Goal: Task Accomplishment & Management: Manage account settings

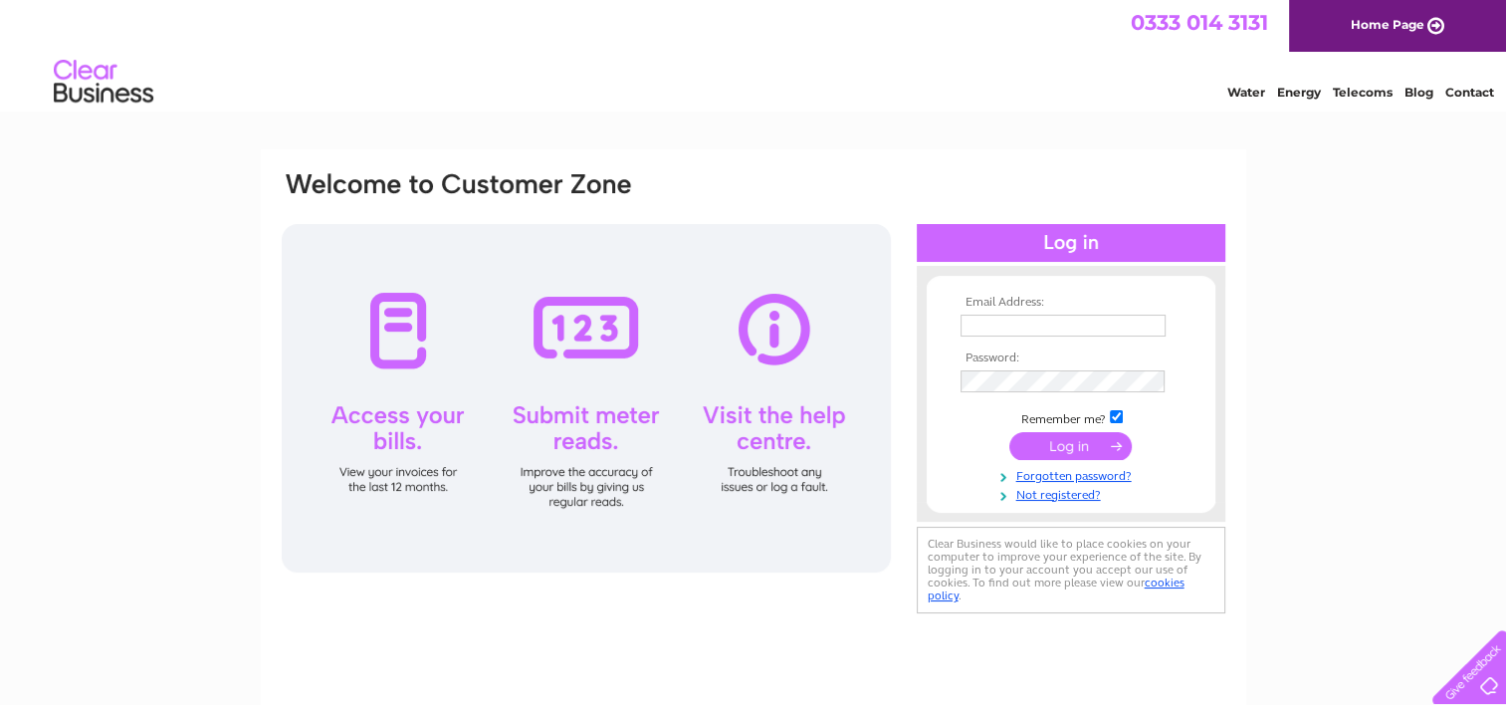
type input "simplypenash@outlook.com"
click at [1067, 454] on input "submit" at bounding box center [1070, 446] width 122 height 28
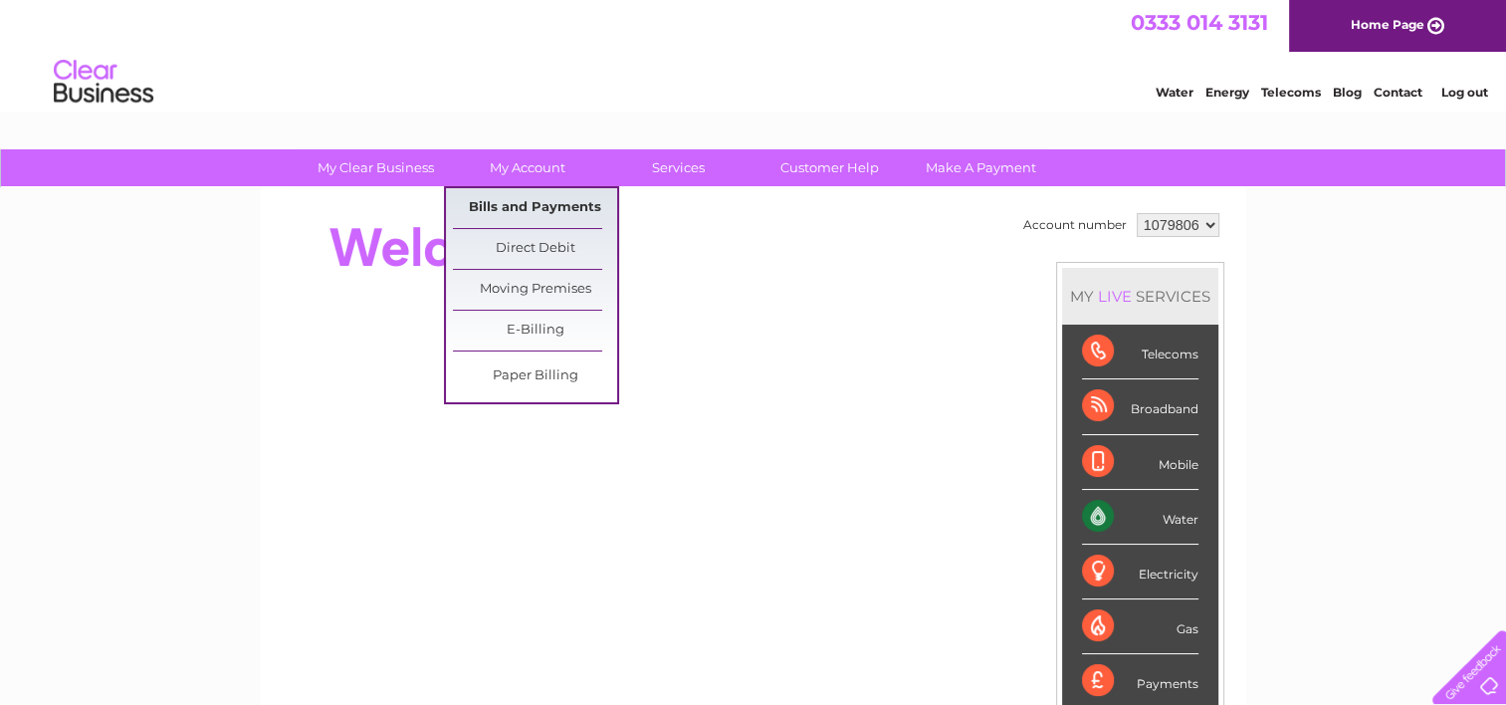
click at [512, 208] on link "Bills and Payments" at bounding box center [535, 208] width 164 height 40
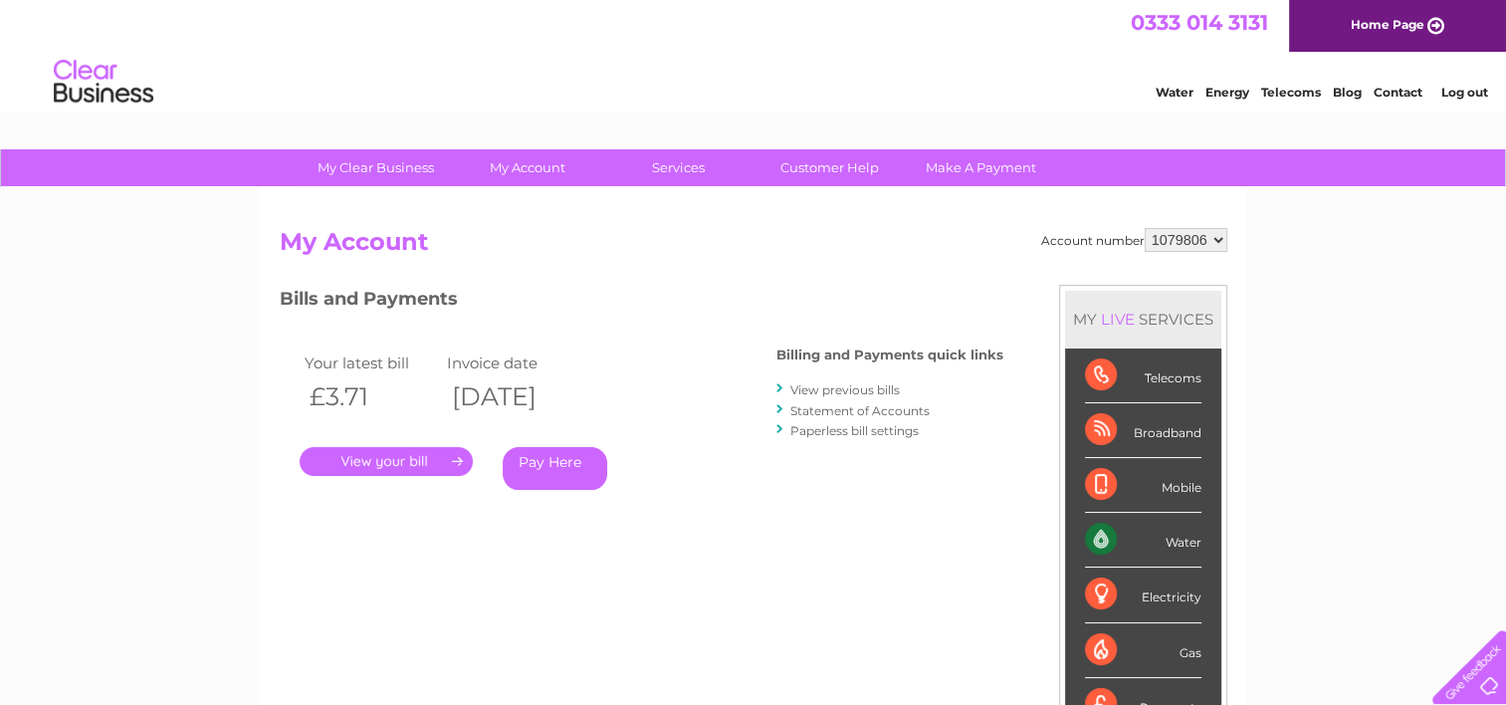
click at [422, 447] on link "." at bounding box center [386, 461] width 173 height 29
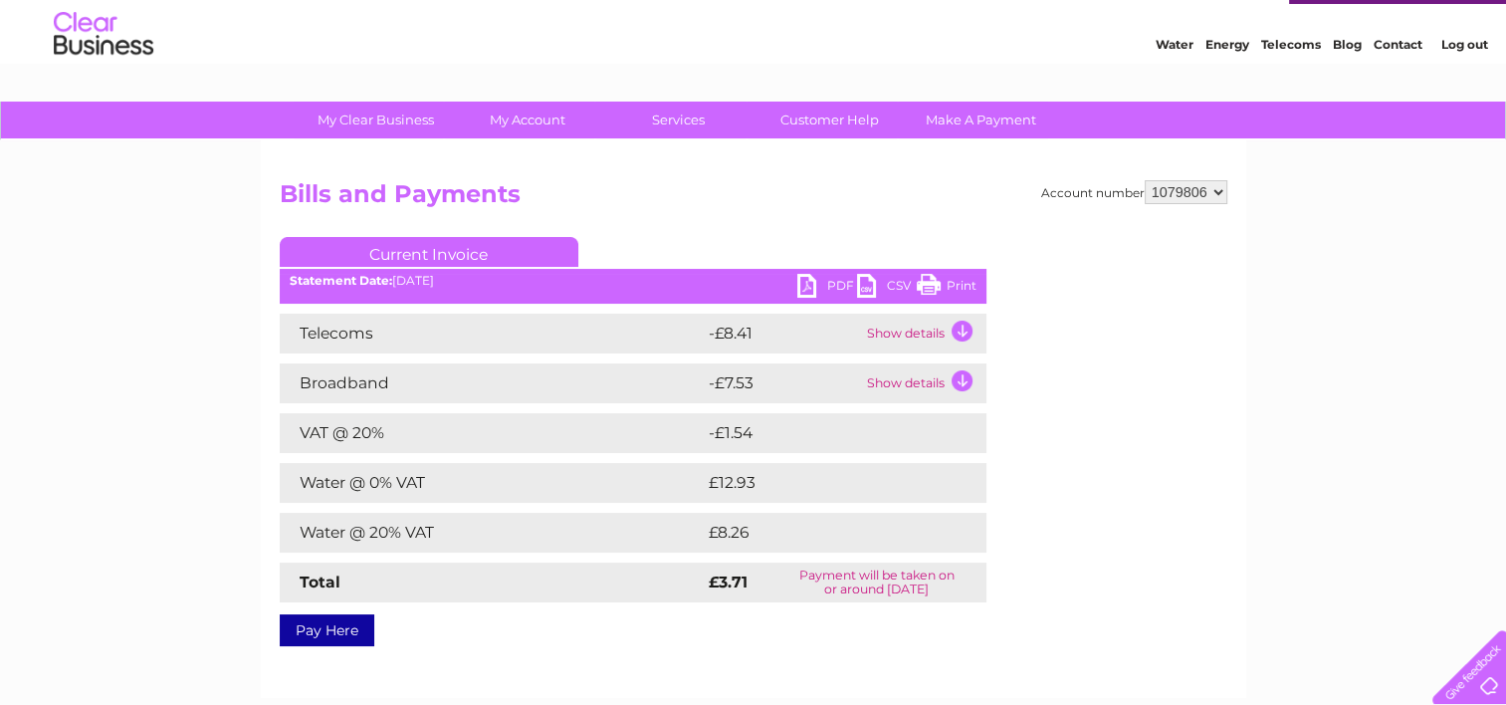
scroll to position [50, 0]
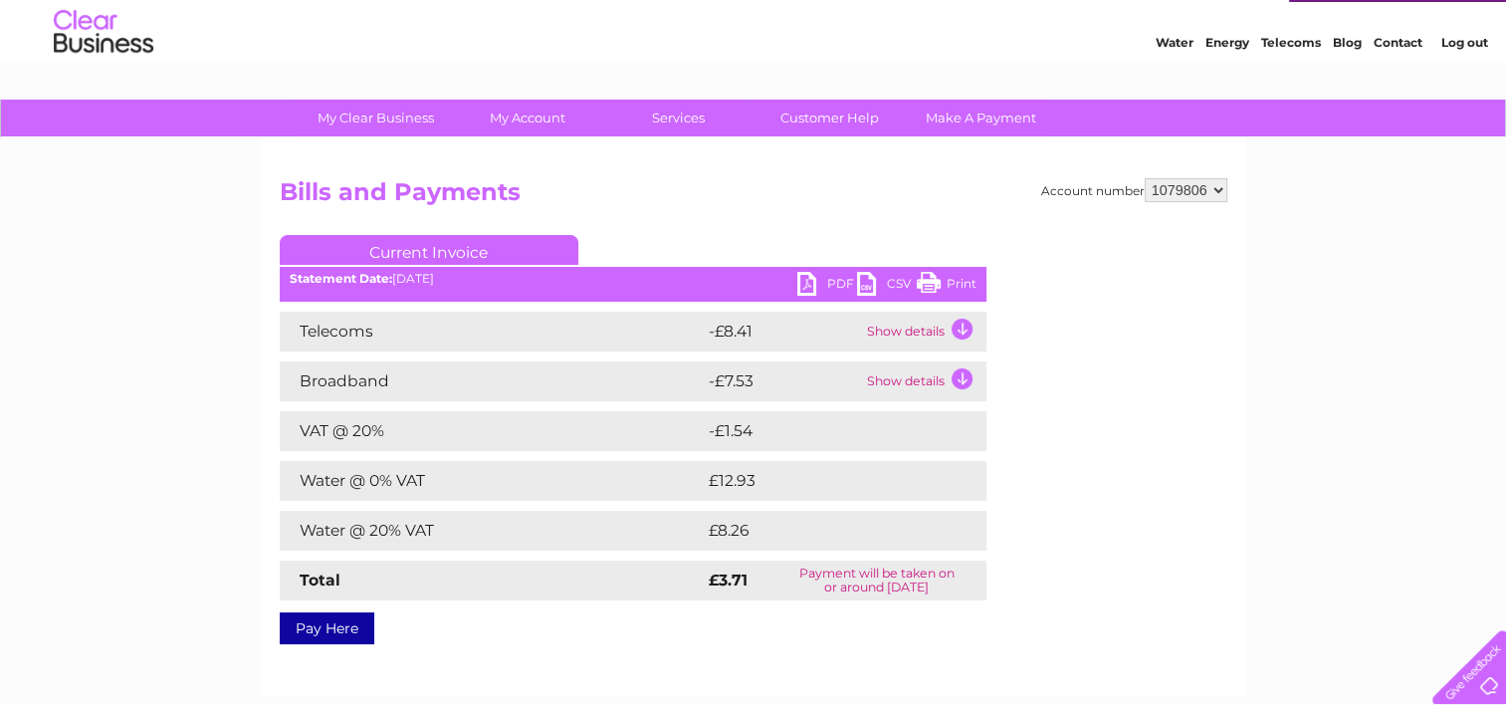
click at [893, 323] on td "Show details" at bounding box center [924, 331] width 124 height 40
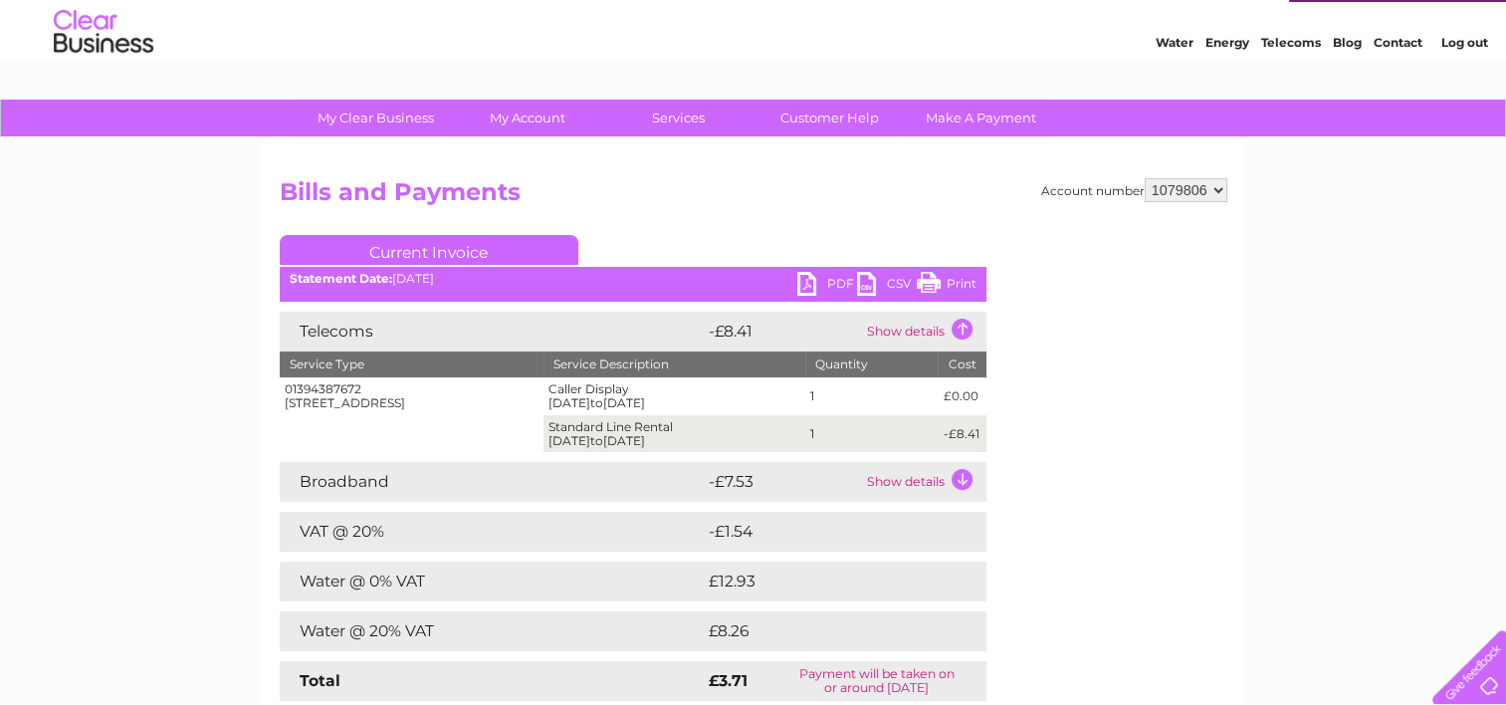
click at [911, 479] on td "Show details" at bounding box center [924, 482] width 124 height 40
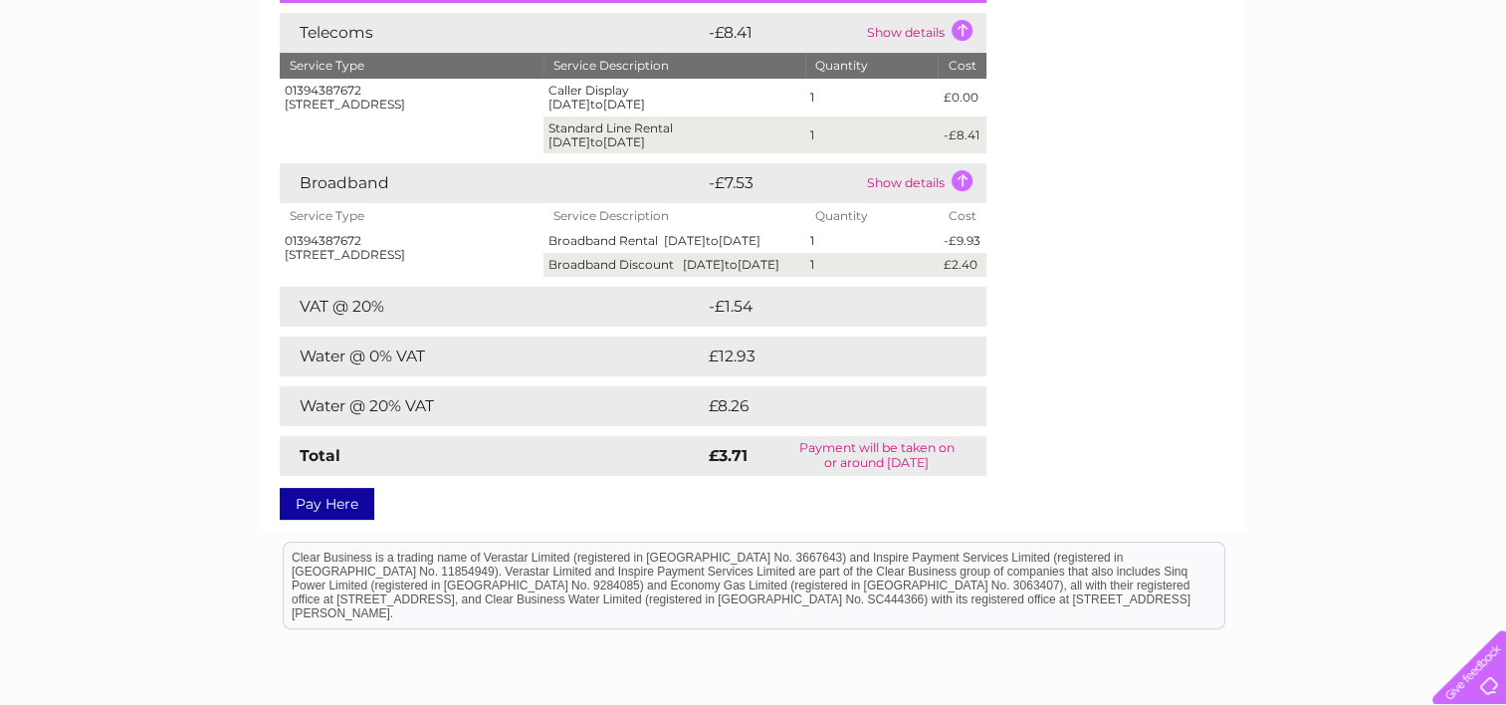
scroll to position [0, 0]
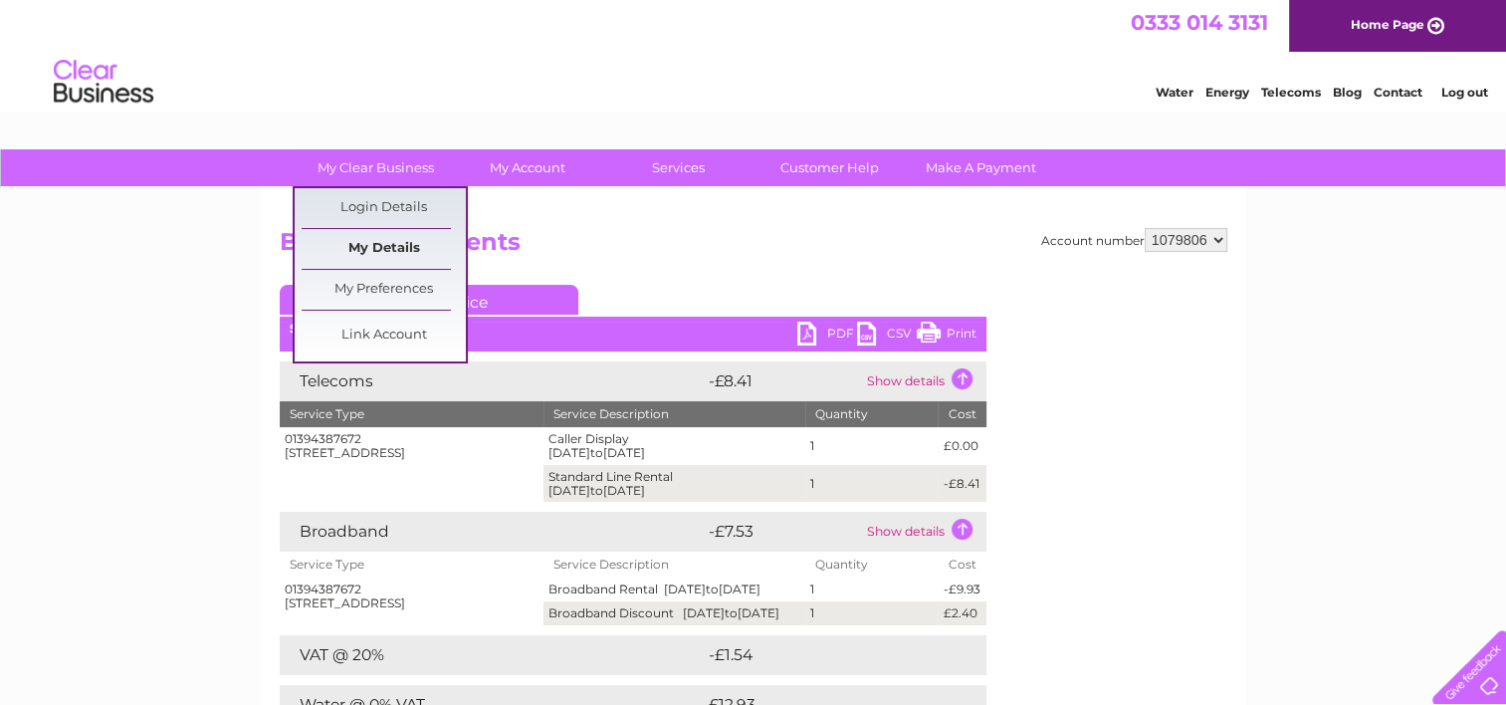
click at [373, 244] on link "My Details" at bounding box center [384, 249] width 164 height 40
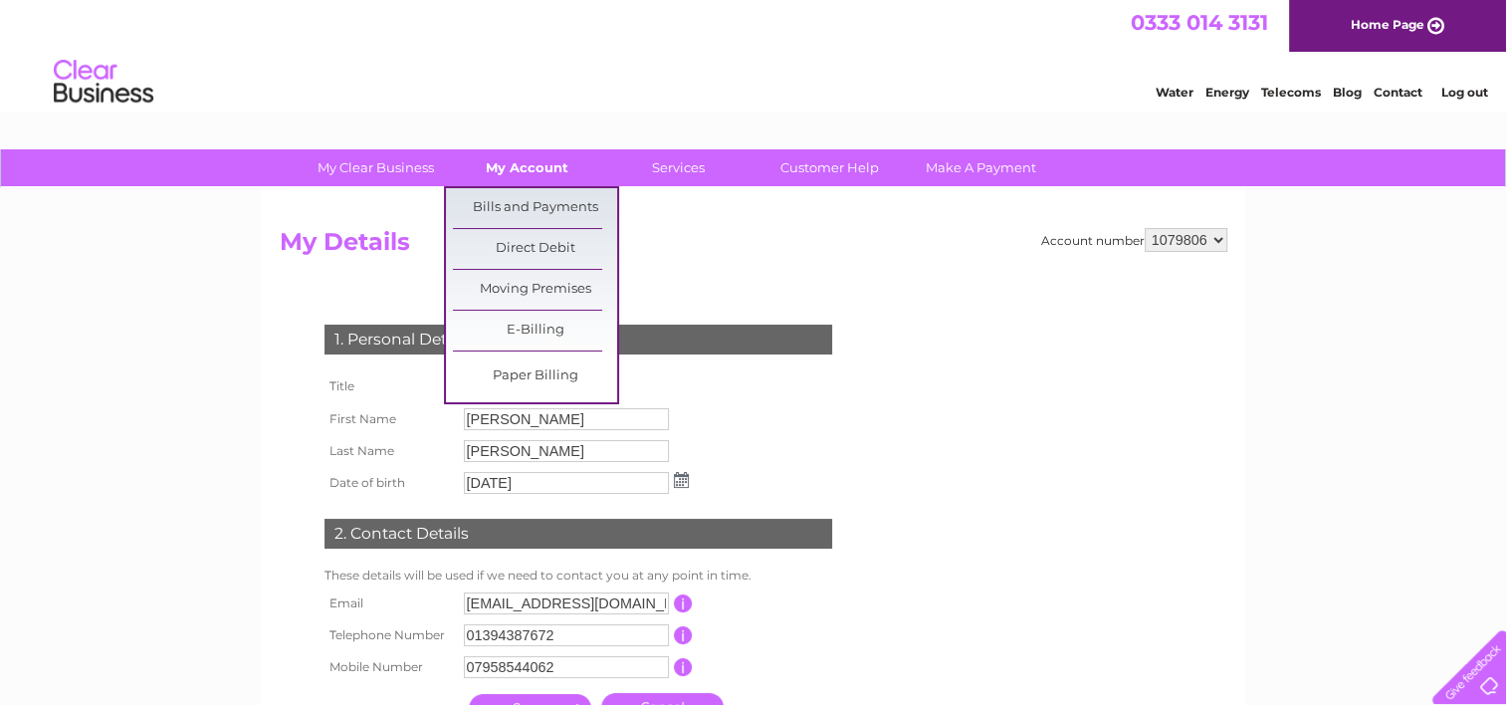
click at [503, 174] on link "My Account" at bounding box center [527, 167] width 164 height 37
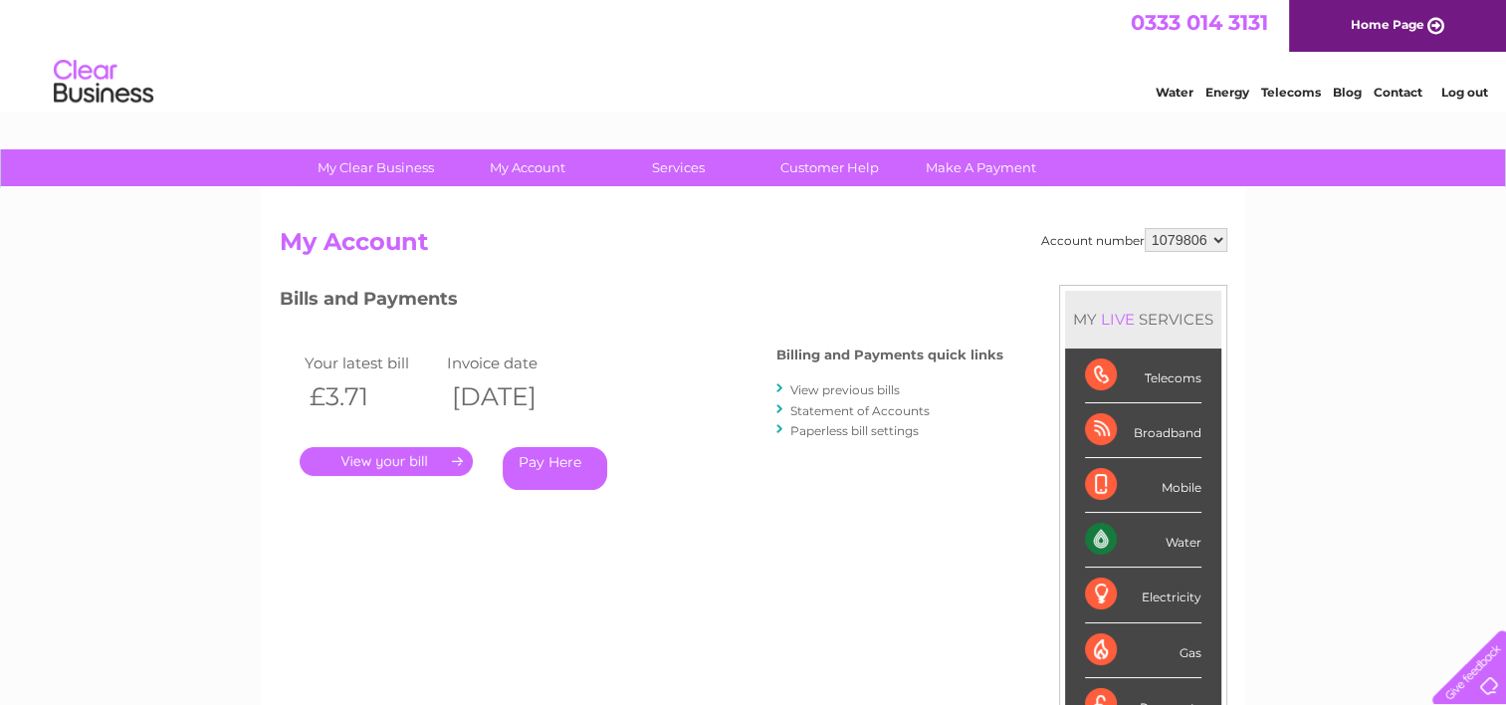
click at [1461, 92] on link "Log out" at bounding box center [1463, 92] width 47 height 15
